Goal: Transaction & Acquisition: Book appointment/travel/reservation

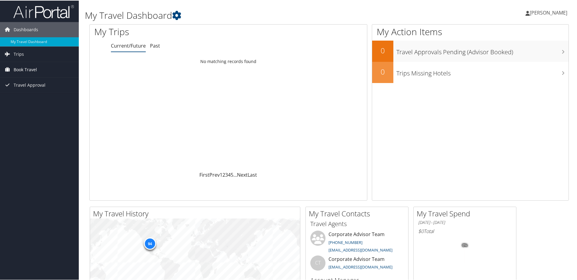
click at [21, 66] on span "Book Travel" at bounding box center [25, 69] width 23 height 15
click at [26, 97] on link "Book/Manage Online Trips" at bounding box center [39, 99] width 79 height 9
